Goal: Task Accomplishment & Management: Use online tool/utility

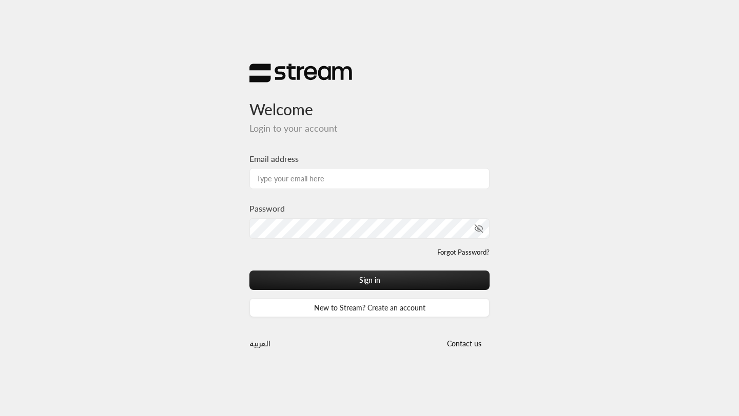
type input "[EMAIL_ADDRESS][DOMAIN_NAME]"
click at [471, 229] on icon "toggle password visibility" at bounding box center [468, 228] width 9 height 9
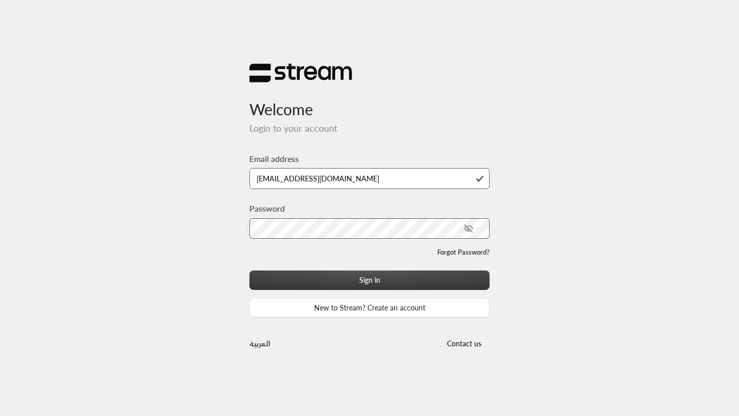
click at [431, 277] on button "Sign in" at bounding box center [369, 280] width 240 height 19
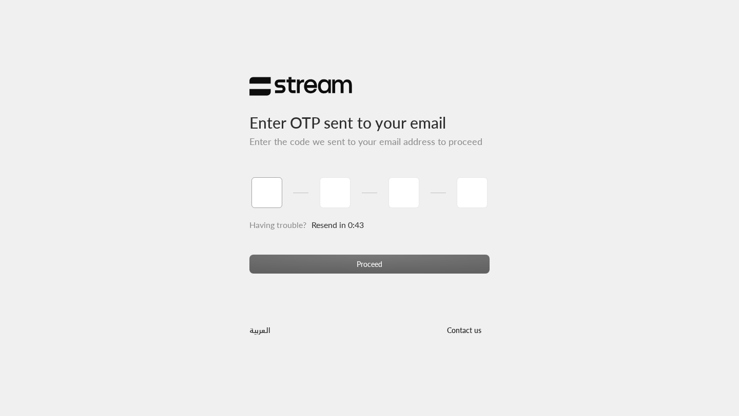
type input "2"
type input "3"
type input "0"
type input "8"
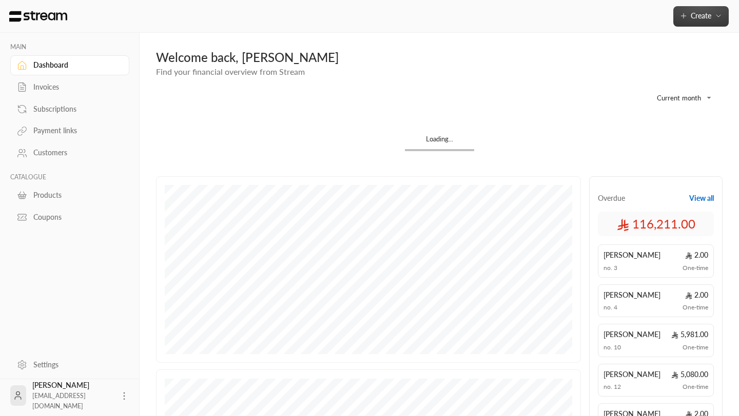
click at [686, 23] on button "Create" at bounding box center [700, 16] width 55 height 21
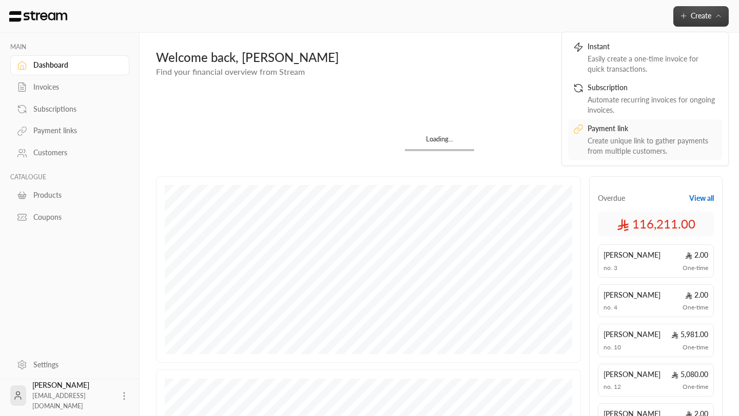
click at [629, 136] on div "Create unique link to gather payments from multiple customers." at bounding box center [651, 146] width 129 height 21
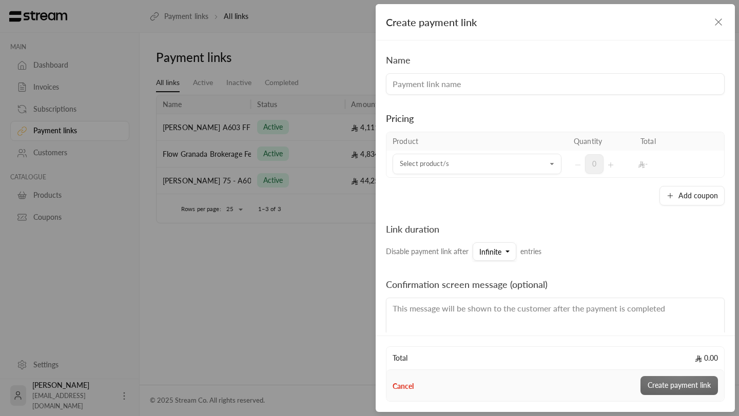
click at [443, 86] on input at bounding box center [555, 84] width 339 height 22
paste input "[PERSON_NAME] A06"
type input "[PERSON_NAME] A06"
click at [461, 160] on input "Select product/s" at bounding box center [476, 164] width 169 height 18
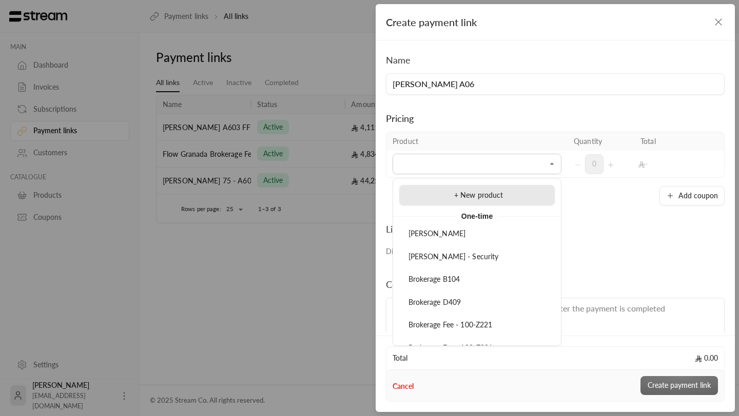
click at [465, 191] on span "+ New product" at bounding box center [478, 195] width 49 height 9
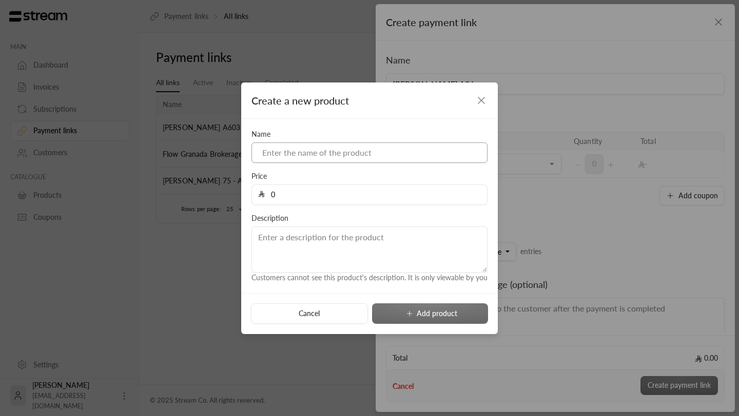
click at [382, 158] on input at bounding box center [369, 153] width 236 height 21
type input "Rental payment-part 1"
click at [370, 201] on input "0" at bounding box center [373, 194] width 216 height 19
type input "40000"
click at [414, 317] on button "Add product" at bounding box center [430, 314] width 116 height 21
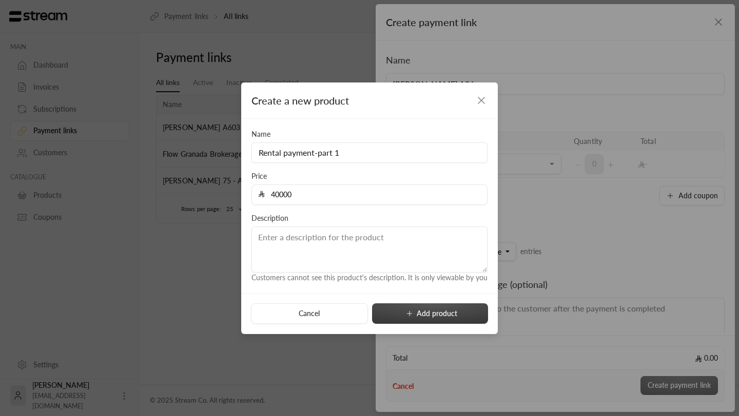
type input "0"
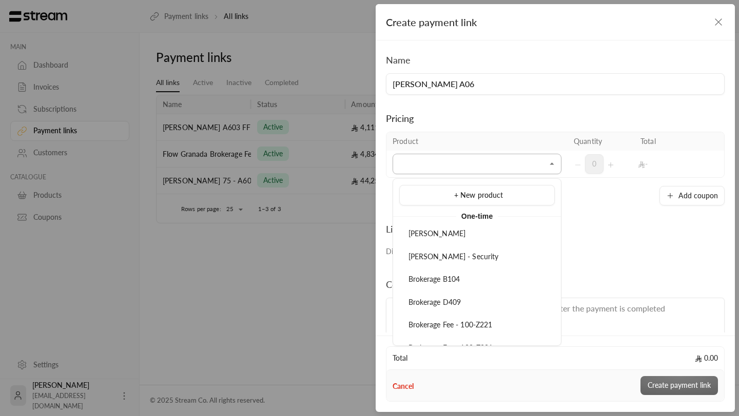
click at [539, 171] on input "Select product/s" at bounding box center [476, 164] width 169 height 18
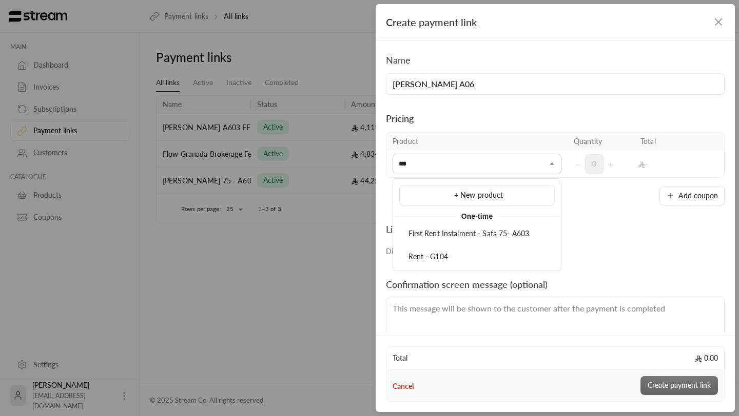
type input "***"
click at [580, 180] on div "Product Quantity Total Select product/s Select product/s 0 - Add coupon" at bounding box center [555, 169] width 339 height 74
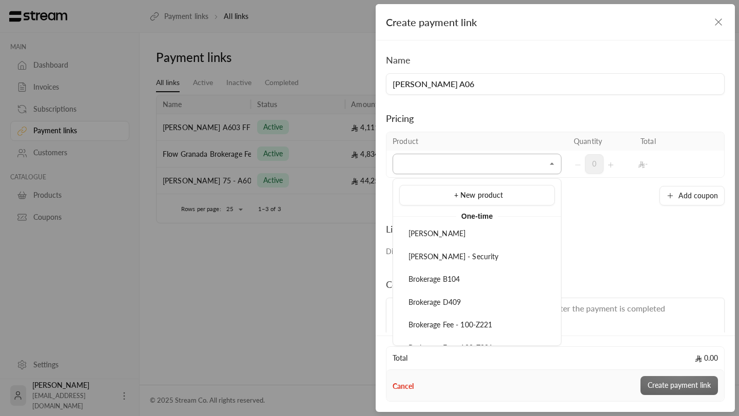
click at [534, 158] on input "Select product/s" at bounding box center [476, 164] width 169 height 18
click at [524, 190] on div "+ New product" at bounding box center [477, 195] width 144 height 11
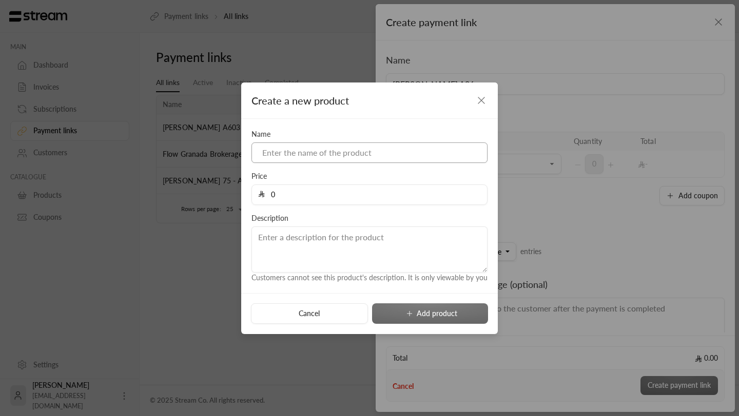
click at [380, 154] on input at bounding box center [369, 153] width 236 height 21
type input "Rental payment-part 1"
click at [348, 192] on input "0" at bounding box center [373, 194] width 216 height 19
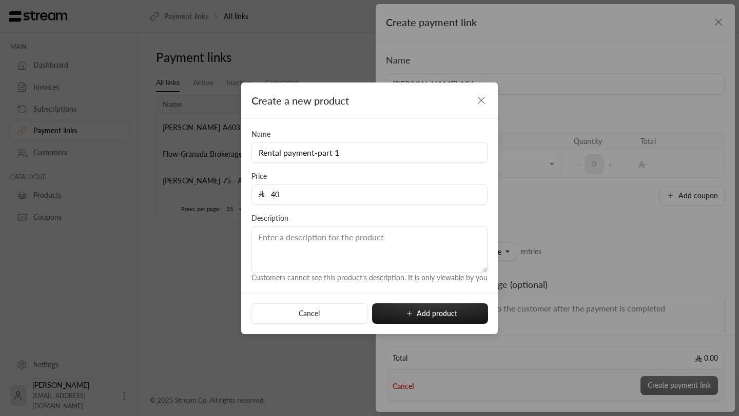
type input "40000"
click at [328, 239] on textarea at bounding box center [369, 250] width 236 height 46
type textarea "s"
type textarea "1st part"
click at [435, 310] on button "Add product" at bounding box center [430, 314] width 116 height 21
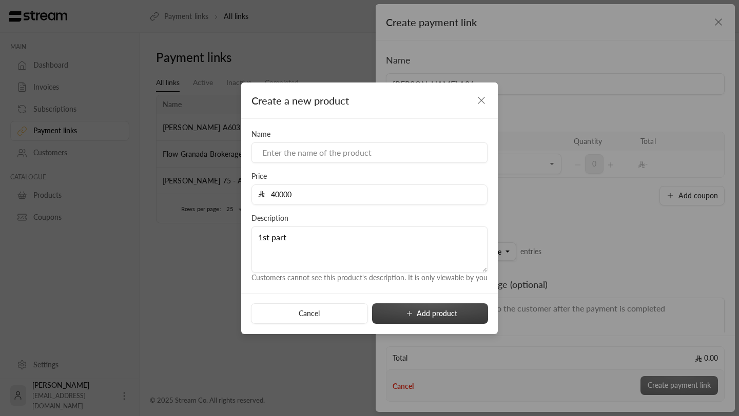
type input "0"
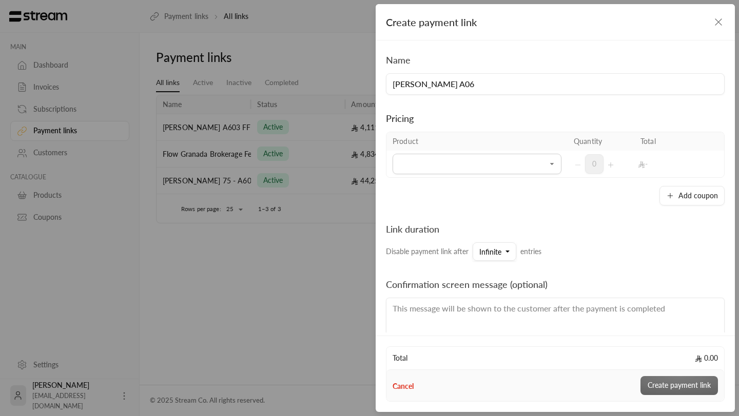
click at [546, 217] on div "Link duration Disable payment link after Infinite entries" at bounding box center [555, 233] width 339 height 55
click at [550, 168] on icon "Open" at bounding box center [552, 164] width 10 height 10
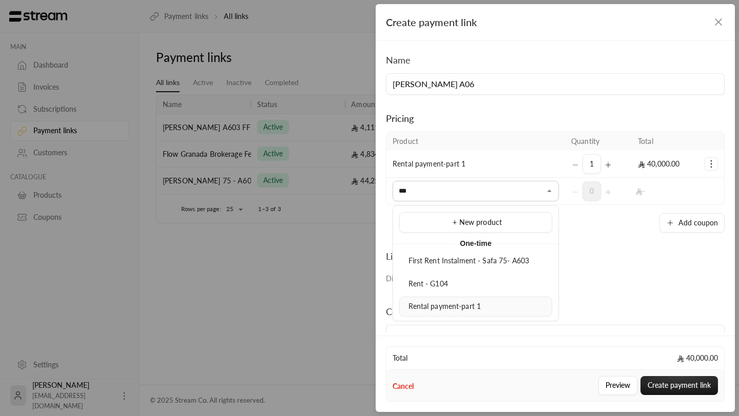
click at [489, 304] on div "Rental payment-part 1" at bounding box center [476, 307] width 142 height 11
type input "***"
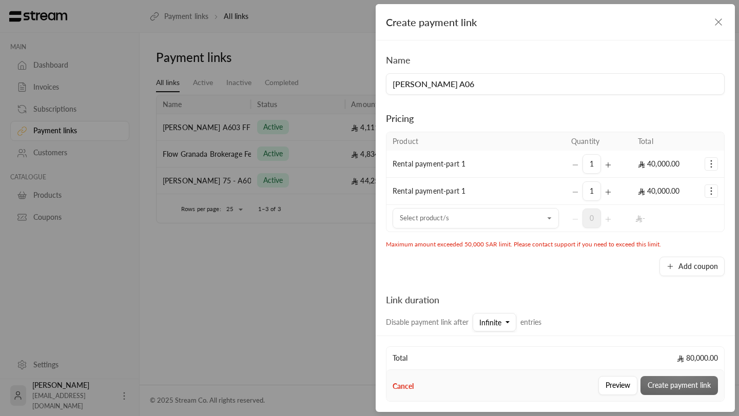
click at [580, 196] on div "1" at bounding box center [598, 191] width 54 height 19
click at [573, 193] on div "1" at bounding box center [598, 191] width 54 height 19
click at [576, 165] on div "1" at bounding box center [598, 163] width 54 height 19
click at [592, 164] on span "1" at bounding box center [591, 163] width 18 height 19
click at [710, 189] on icon "Selected Products" at bounding box center [711, 191] width 10 height 10
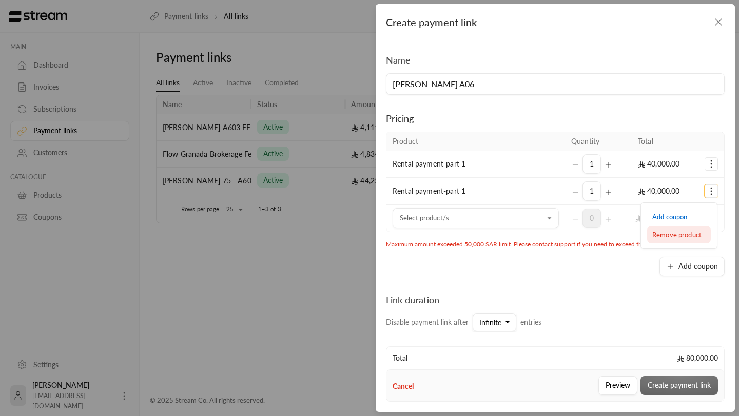
click at [685, 231] on span "Remove product" at bounding box center [676, 235] width 49 height 8
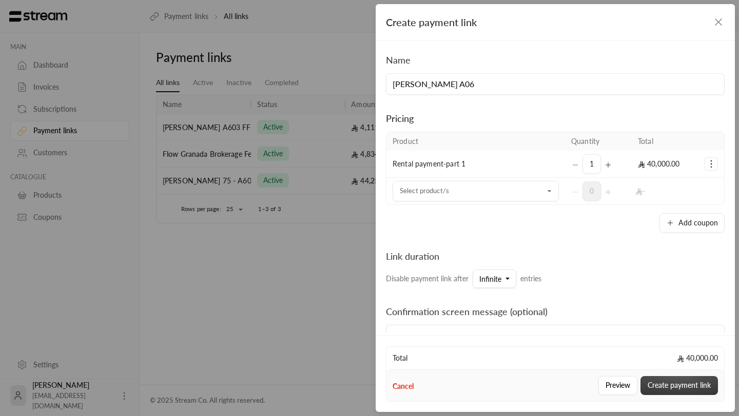
click at [666, 382] on button "Create payment link" at bounding box center [678, 385] width 77 height 19
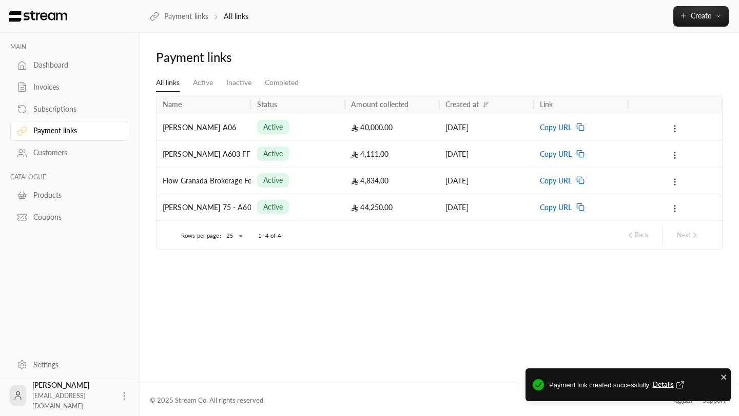
click at [580, 128] on icon at bounding box center [580, 127] width 8 height 8
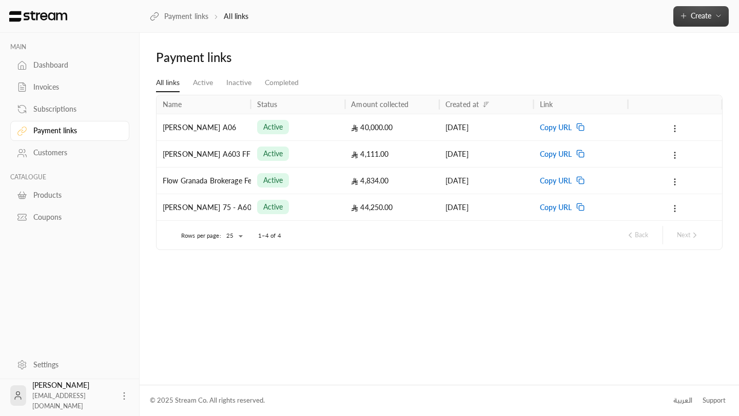
click at [686, 17] on icon "button" at bounding box center [683, 16] width 8 height 8
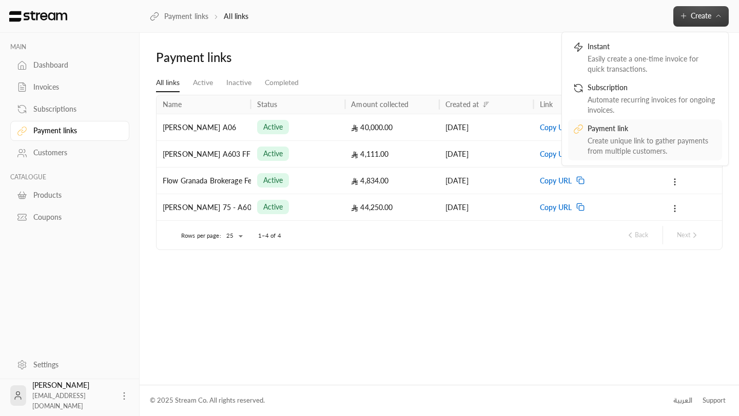
click at [630, 136] on div "Create unique link to gather payments from multiple customers." at bounding box center [651, 146] width 129 height 21
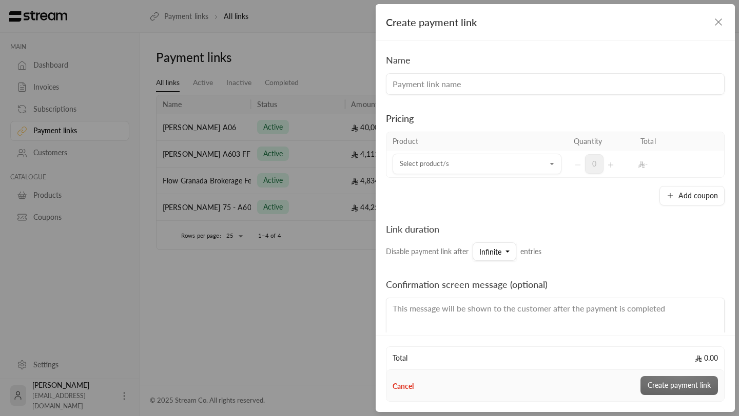
click at [431, 82] on input at bounding box center [555, 84] width 339 height 22
type input "Rental Payment [PERSON_NAME]"
click at [479, 169] on input "Select product/s" at bounding box center [476, 164] width 169 height 18
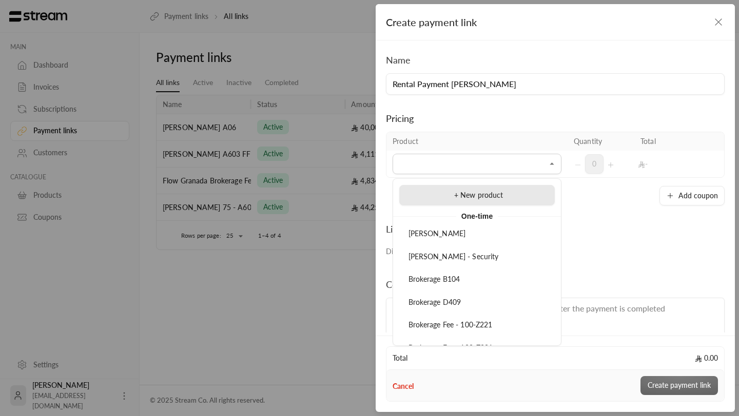
click at [478, 197] on span "+ New product" at bounding box center [478, 195] width 49 height 9
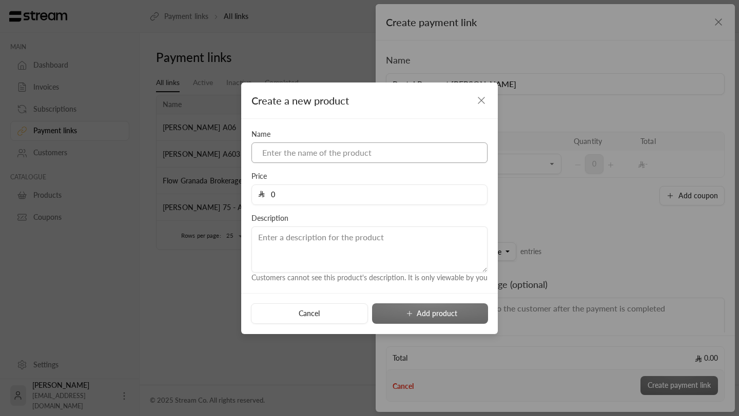
click at [361, 149] on input at bounding box center [369, 153] width 236 height 21
type input "Rental payment"
click at [299, 194] on input "0" at bounding box center [373, 194] width 216 height 19
type input "13000"
click at [446, 309] on button "Add product" at bounding box center [430, 314] width 116 height 21
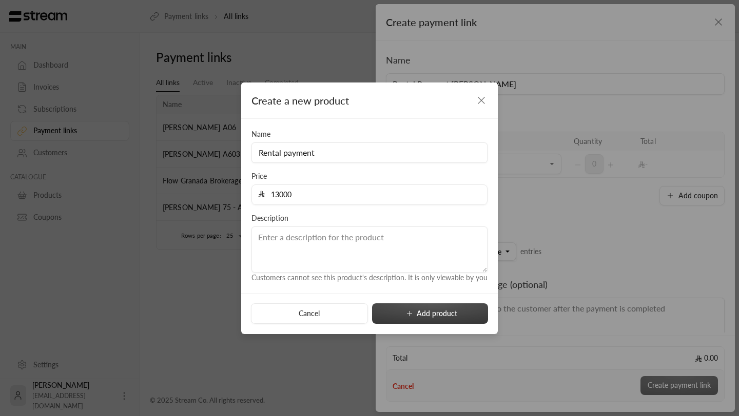
type input "0"
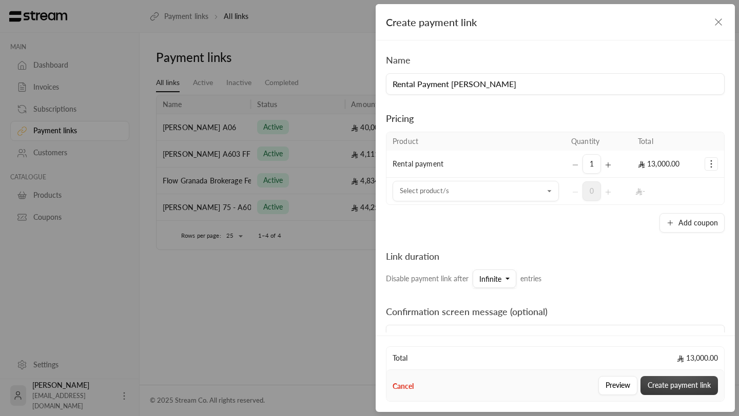
click at [660, 387] on button "Create payment link" at bounding box center [678, 385] width 77 height 19
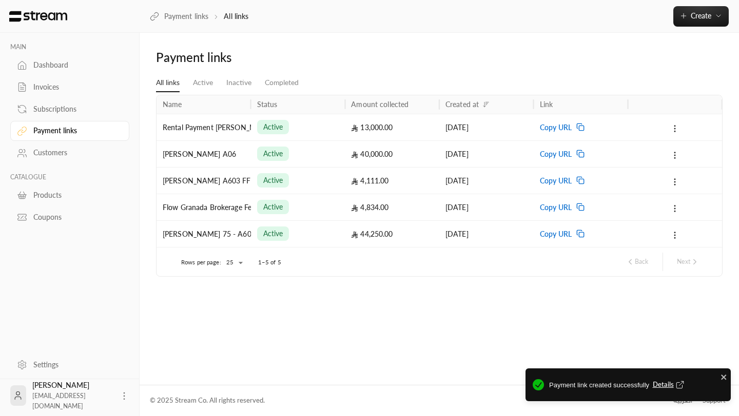
click at [580, 130] on icon at bounding box center [580, 127] width 8 height 8
click at [581, 126] on icon at bounding box center [580, 127] width 8 height 8
